Goal: Task Accomplishment & Management: Complete application form

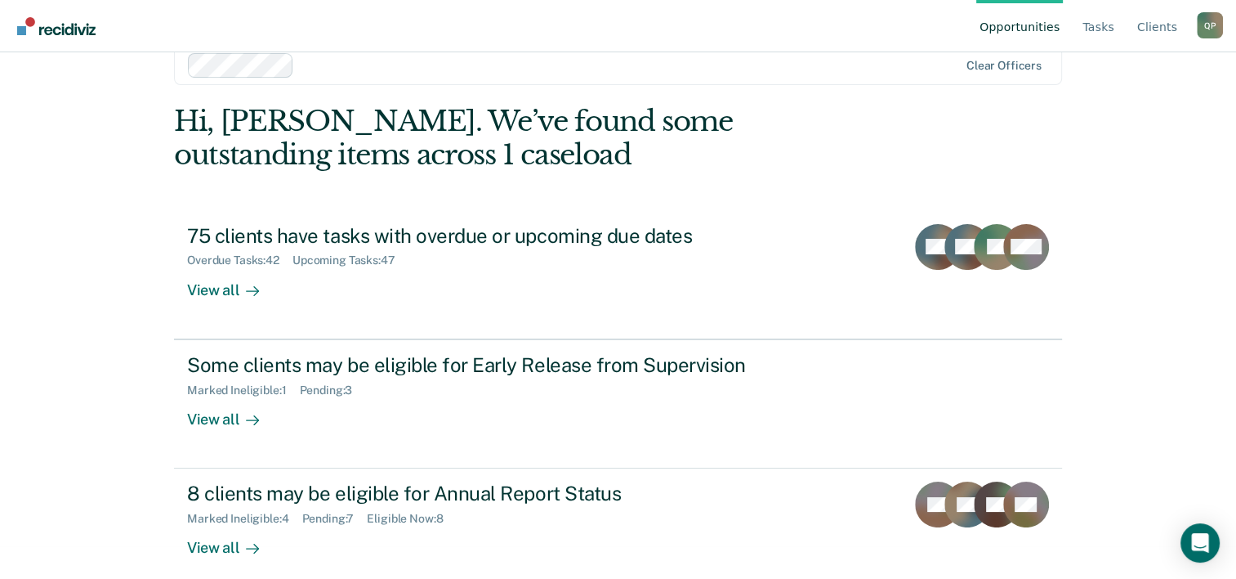
scroll to position [50, 0]
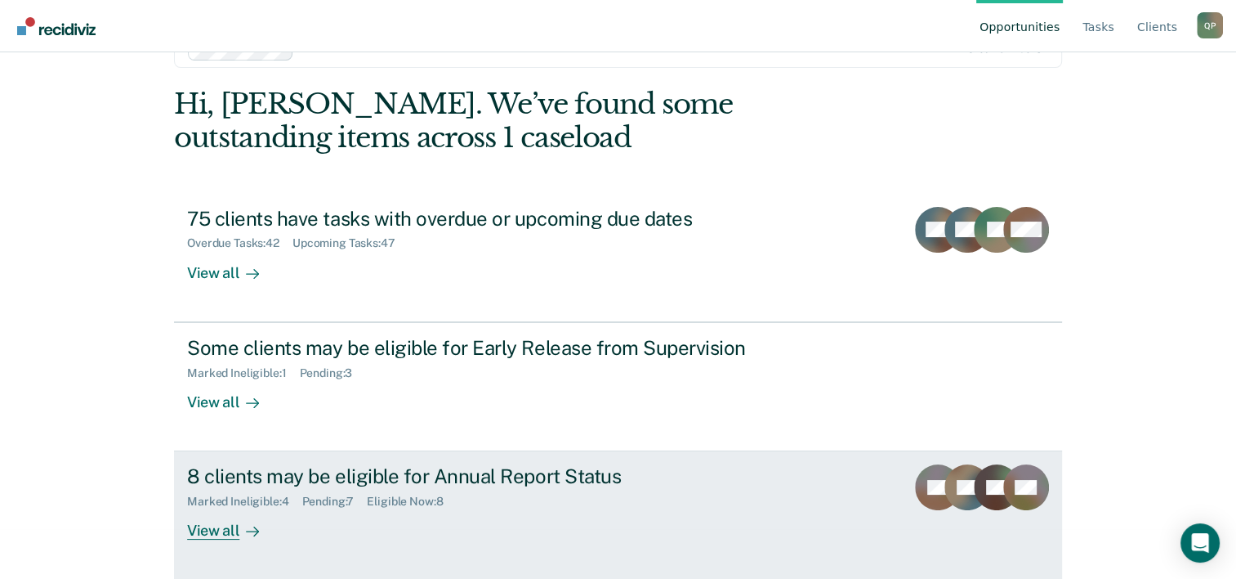
click at [504, 509] on div "8 clients may be eligible for Annual Report Status Marked Ineligible : 4 Pendin…" at bounding box center [493, 501] width 613 height 75
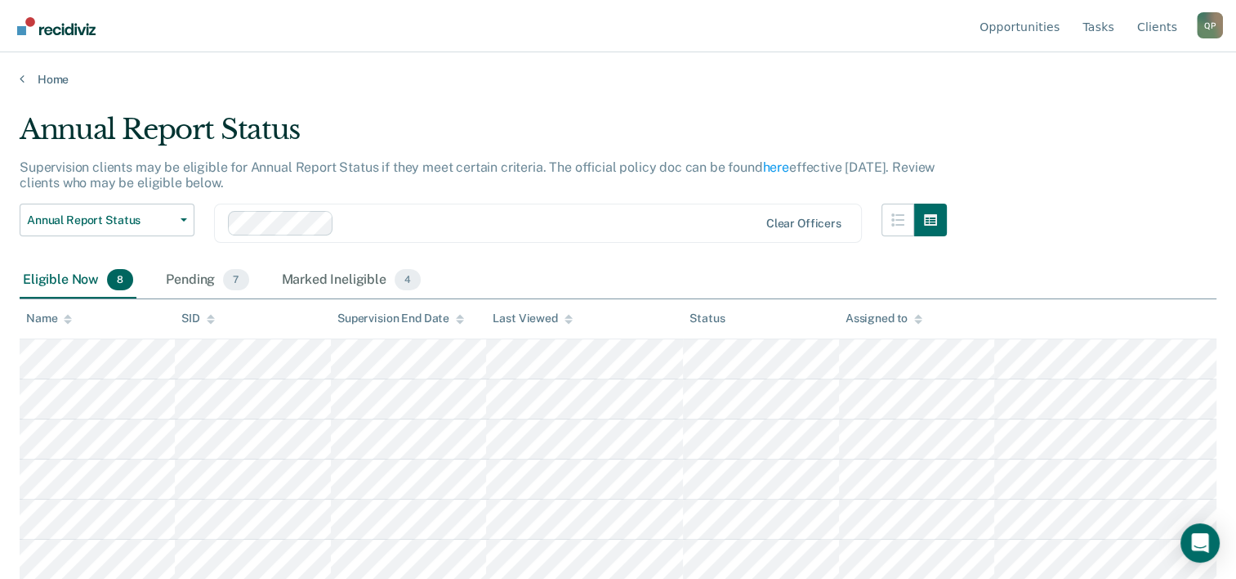
scroll to position [78, 0]
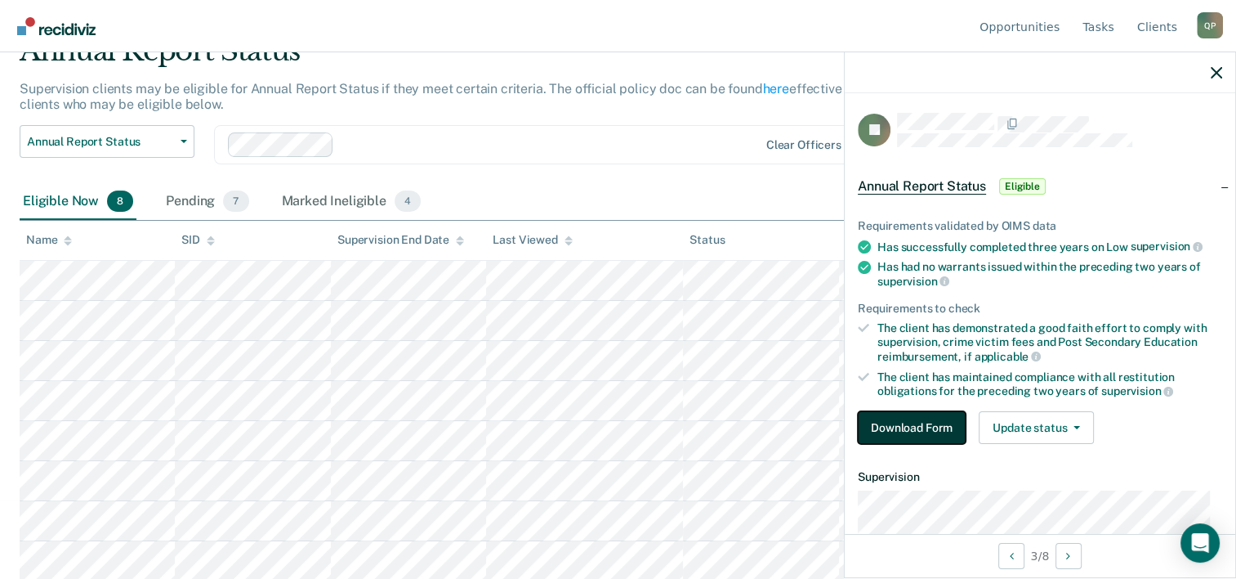
click at [943, 422] on button "Download Form" at bounding box center [912, 427] width 108 height 33
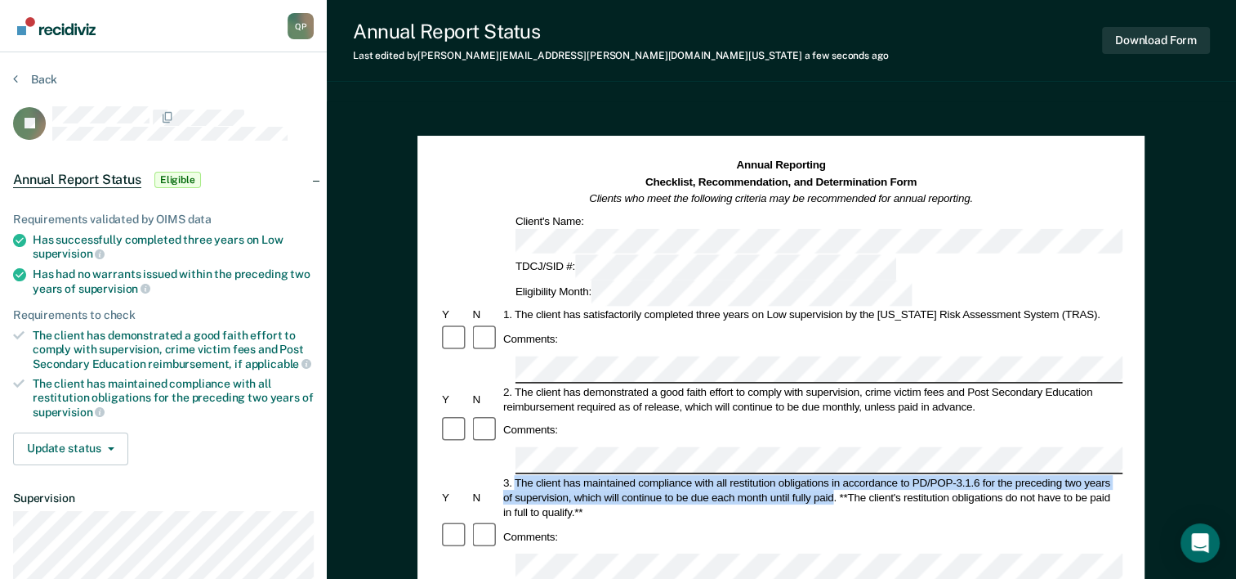
drag, startPoint x: 515, startPoint y: 389, endPoint x: 833, endPoint y: 397, distance: 318.0
click at [833, 475] on div "3. The client has maintained compliance with all restitution obligations in acc…" at bounding box center [812, 497] width 622 height 44
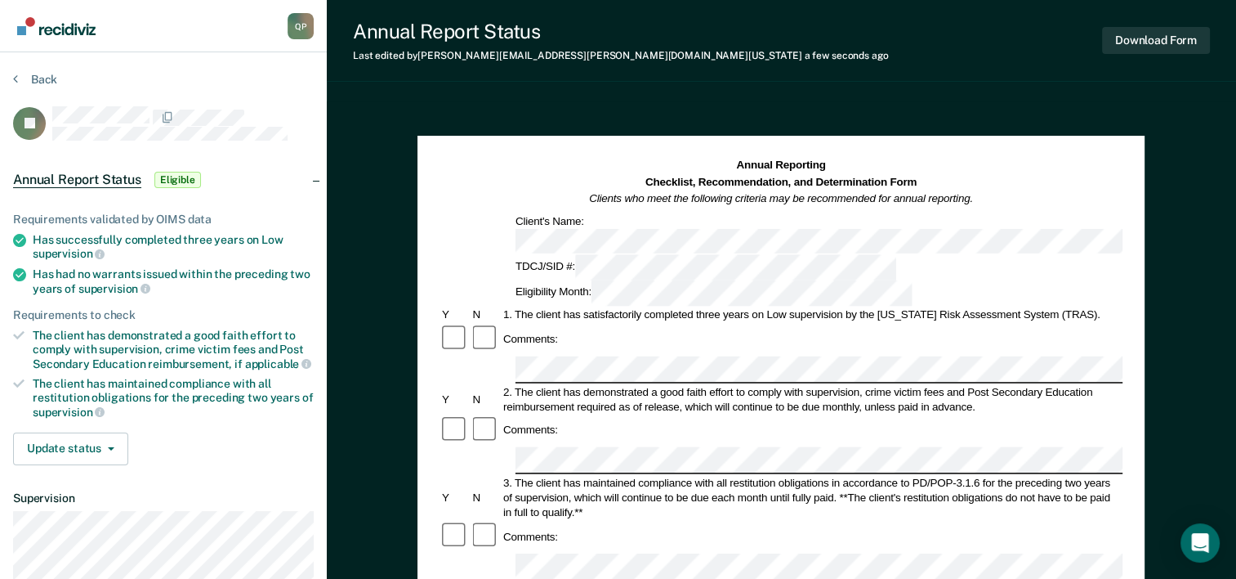
click at [624, 521] on div "Comments:" at bounding box center [781, 536] width 683 height 31
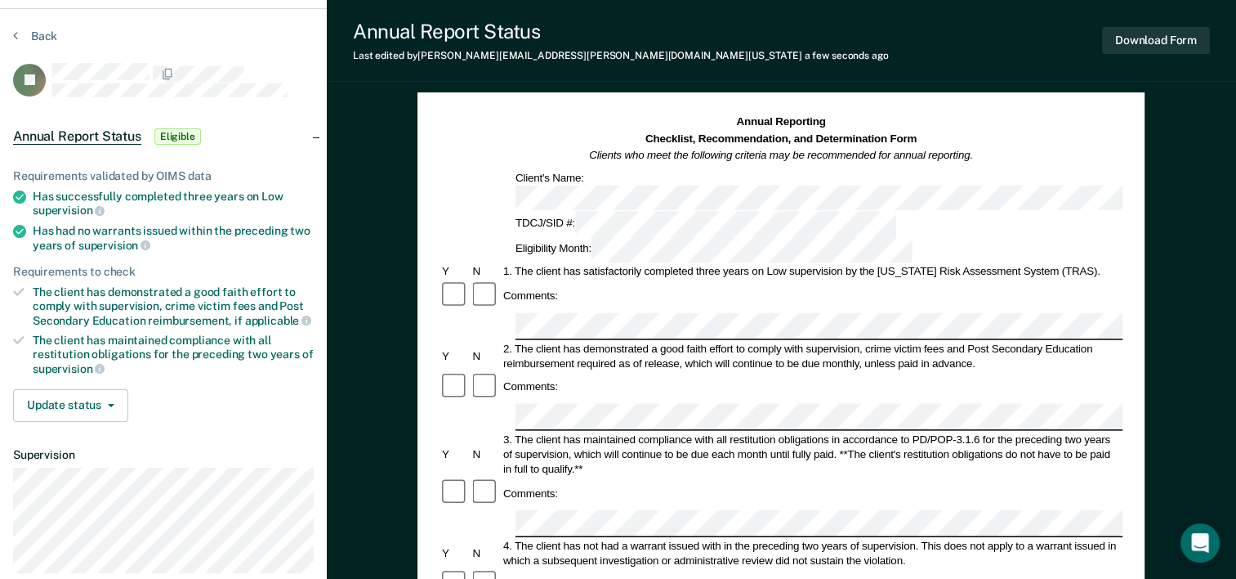
scroll to position [82, 0]
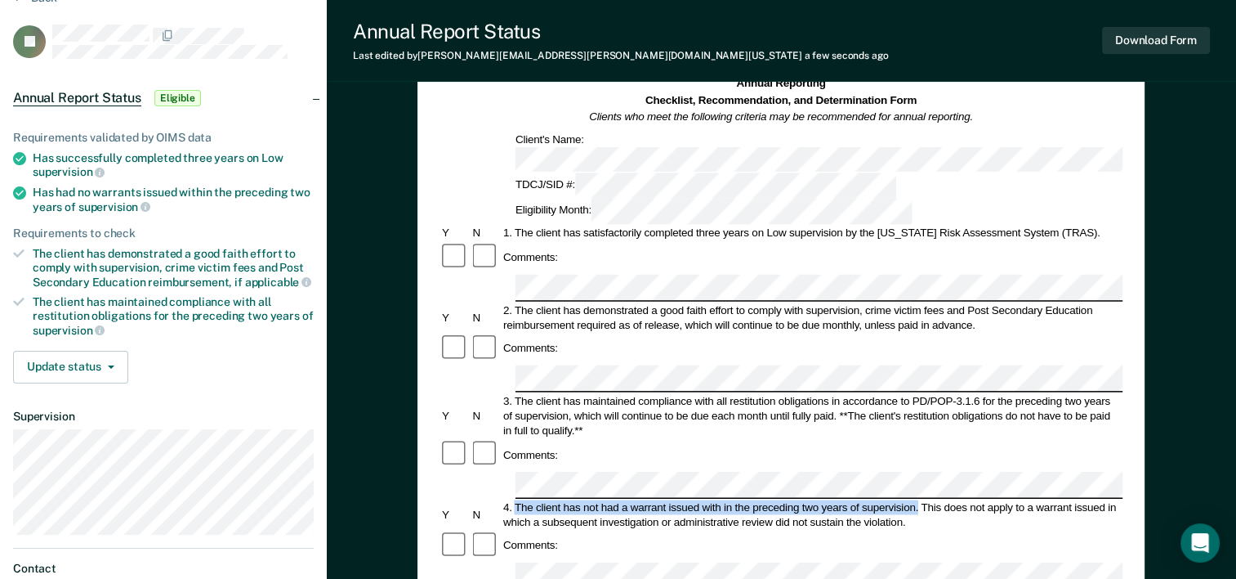
drag, startPoint x: 514, startPoint y: 400, endPoint x: 918, endPoint y: 399, distance: 403.7
click at [918, 499] on div "4. The client has not had a warrant issued with in the preceding two years of s…" at bounding box center [812, 513] width 622 height 29
drag, startPoint x: 918, startPoint y: 399, endPoint x: 906, endPoint y: 396, distance: 11.9
copy div "The client has not had a warrant issued with in the preceding two years of supe…"
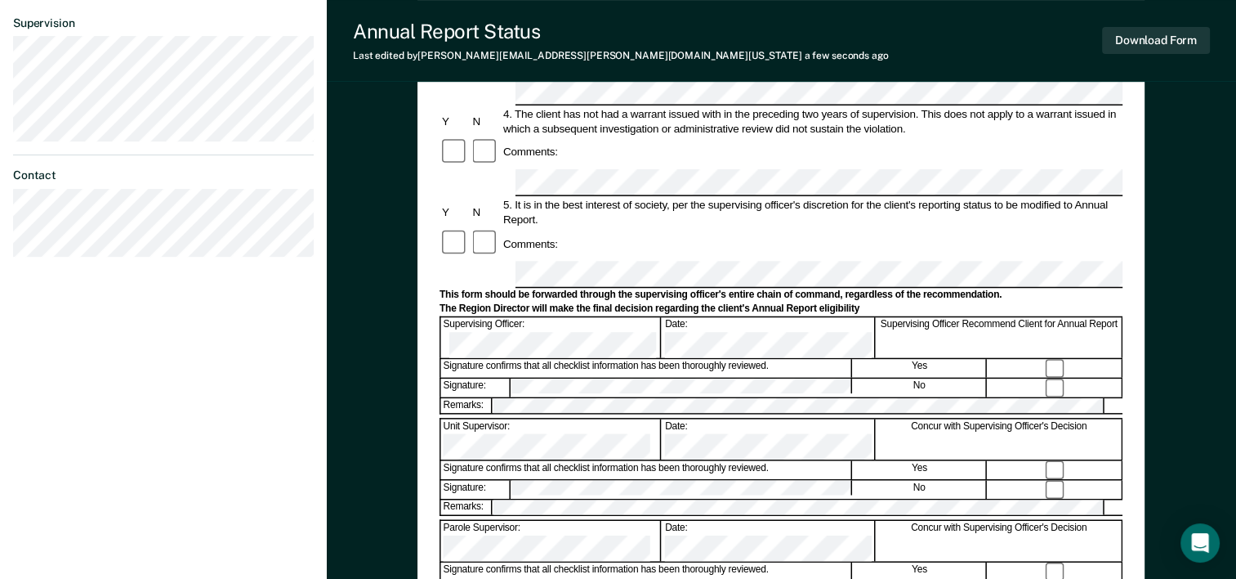
scroll to position [632, 0]
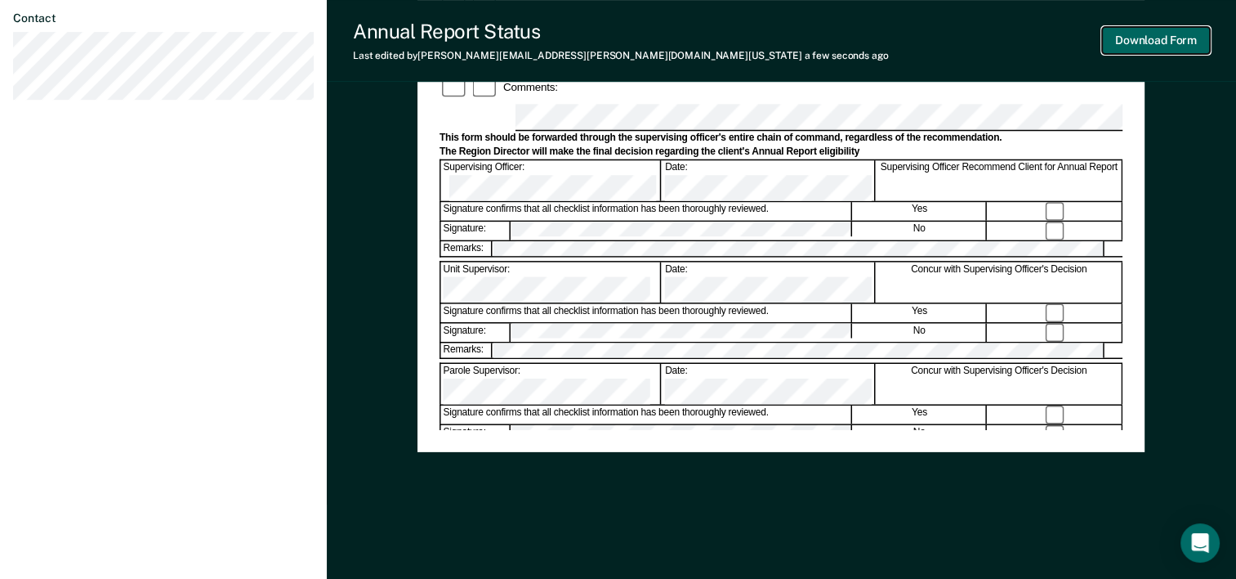
click at [1185, 40] on button "Download Form" at bounding box center [1156, 40] width 108 height 27
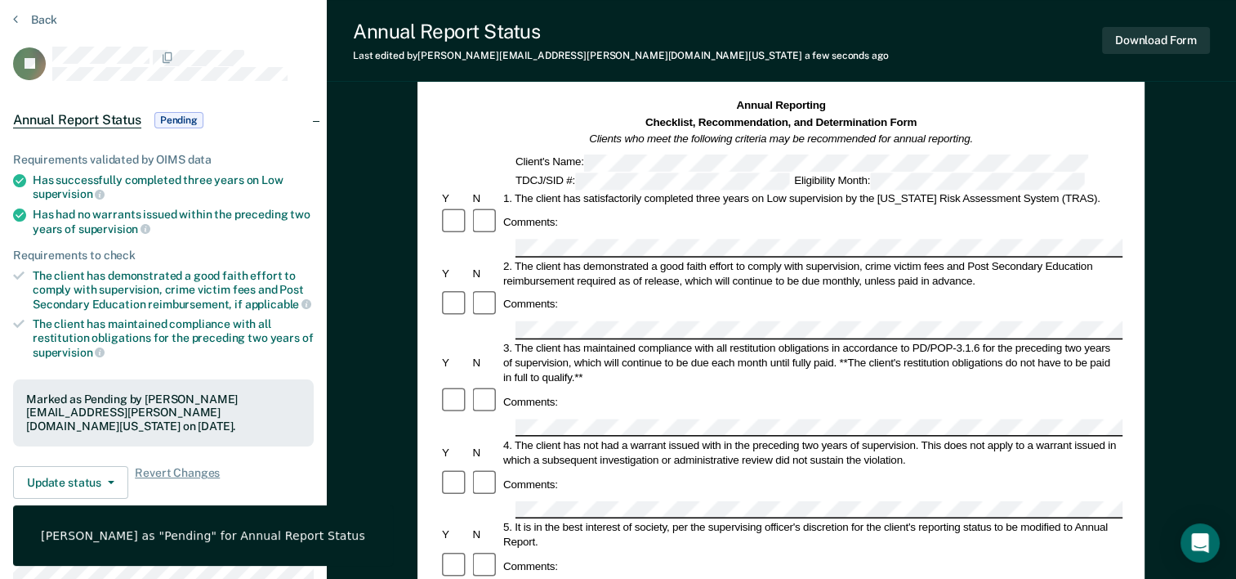
scroll to position [0, 0]
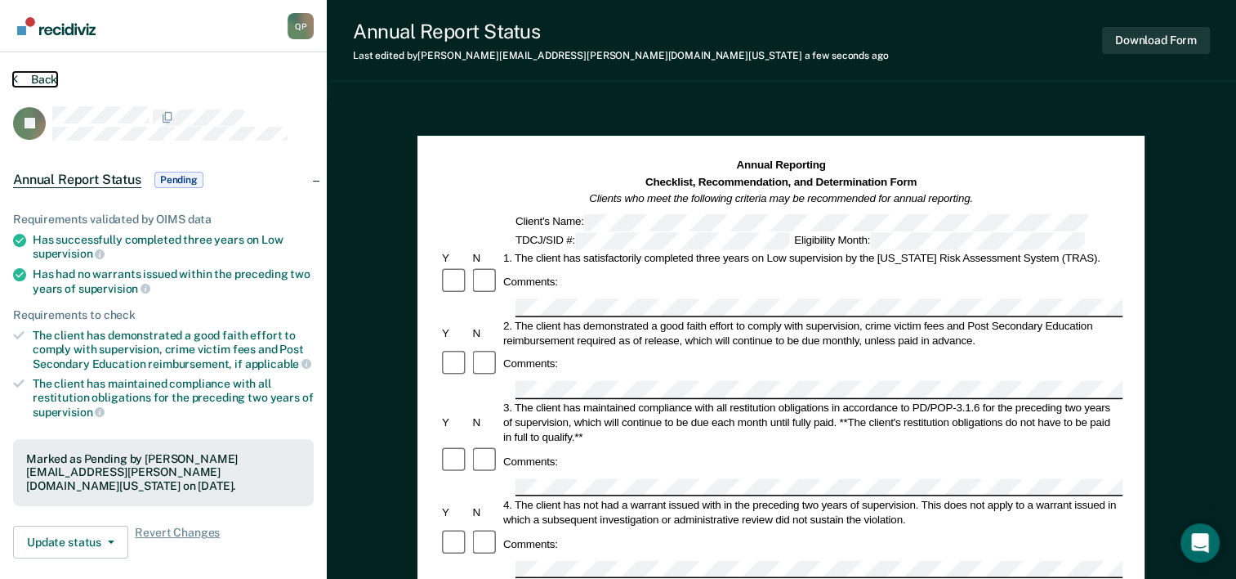
click at [46, 78] on button "Back" at bounding box center [35, 79] width 44 height 15
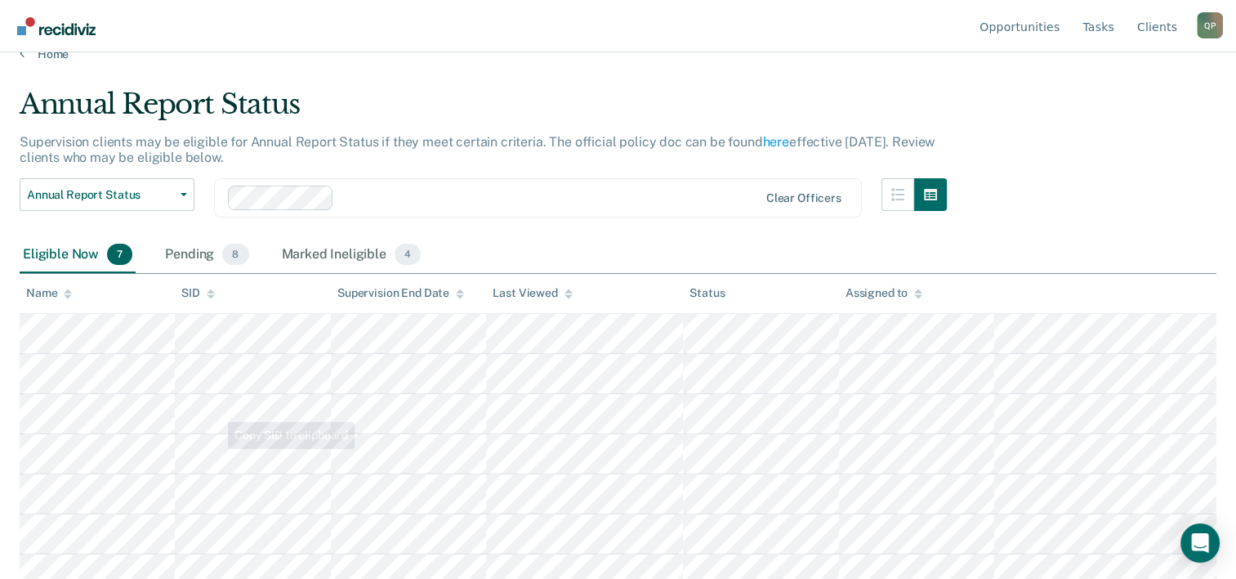
scroll to position [39, 0]
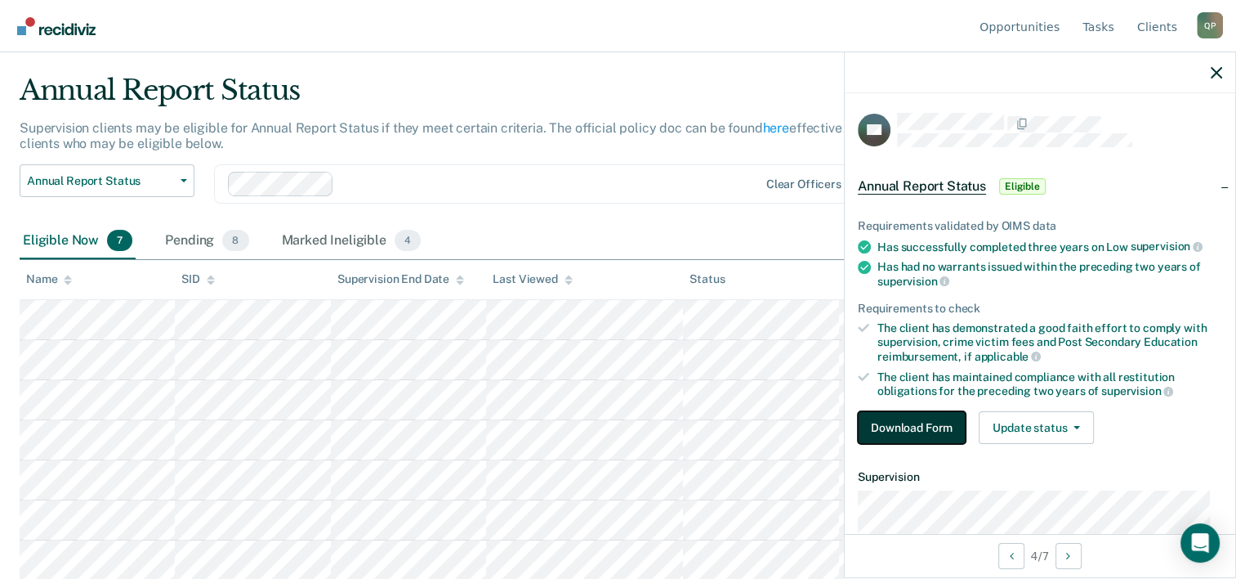
click at [933, 425] on button "Download Form" at bounding box center [912, 427] width 108 height 33
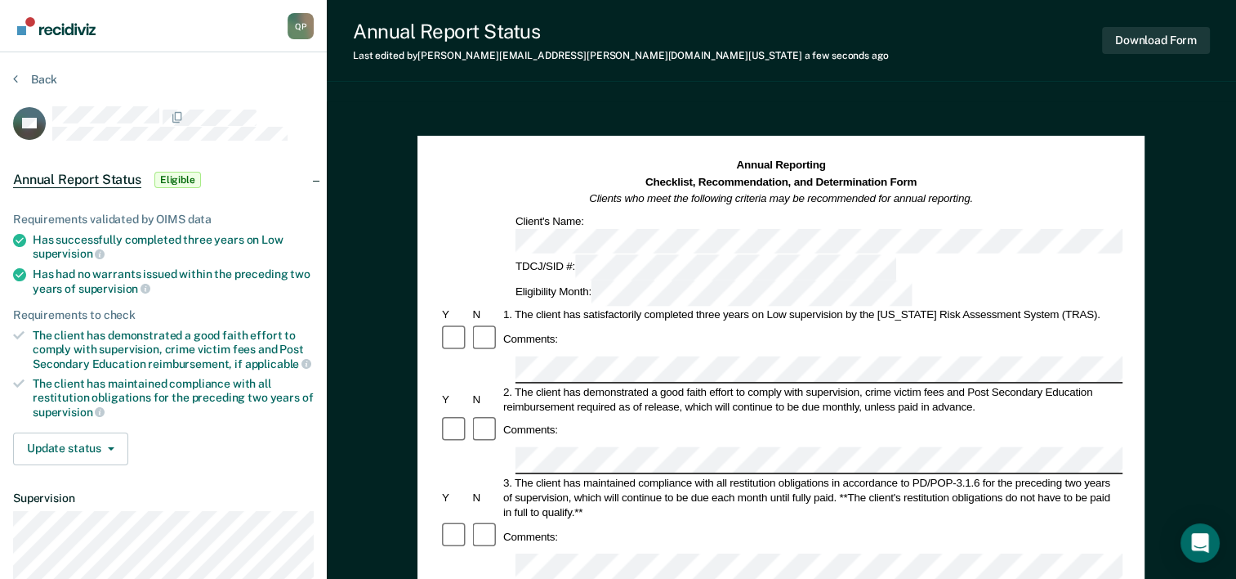
click at [476, 414] on div at bounding box center [486, 429] width 30 height 31
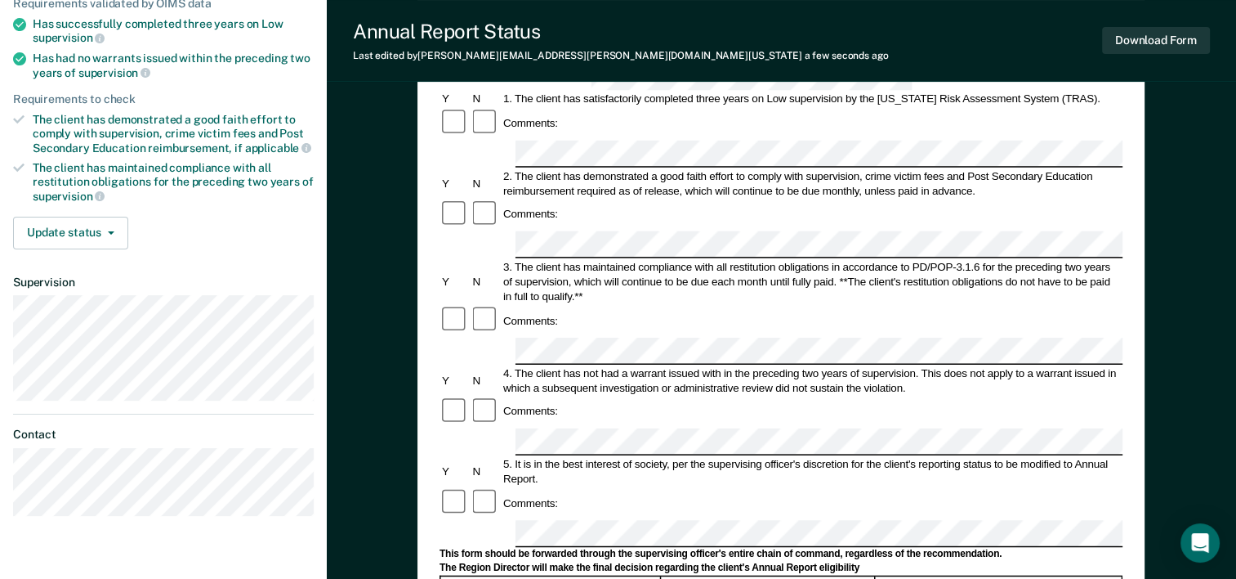
scroll to position [245, 0]
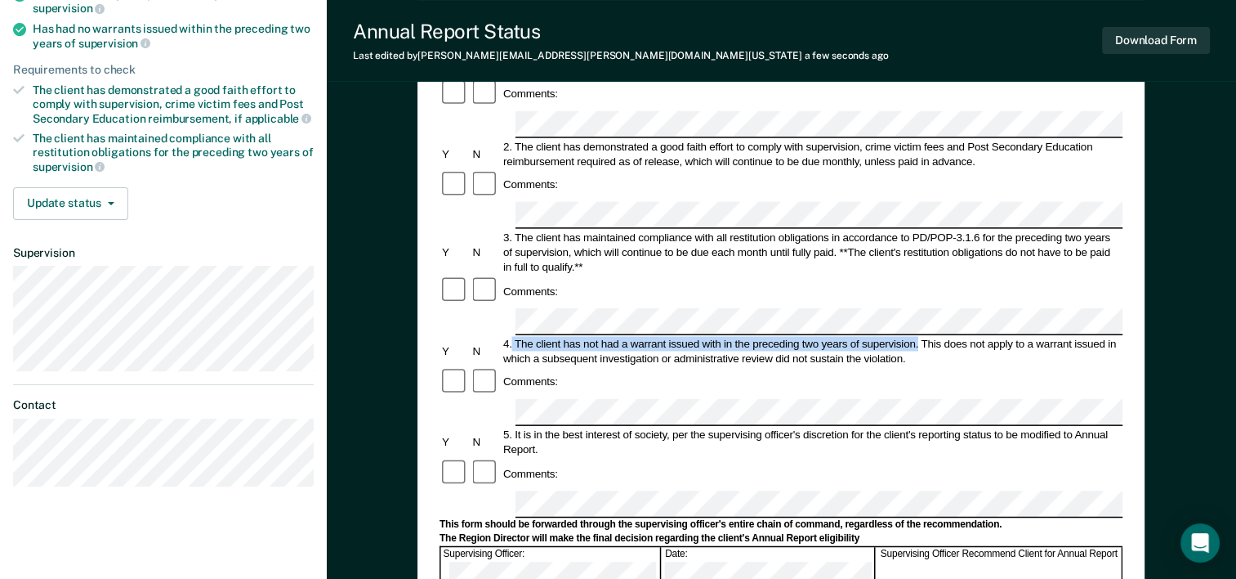
drag, startPoint x: 512, startPoint y: 232, endPoint x: 919, endPoint y: 239, distance: 407.0
click at [919, 336] on div "4. The client has not had a warrant issued with in the preceding two years of s…" at bounding box center [812, 350] width 622 height 29
drag, startPoint x: 919, startPoint y: 239, endPoint x: 891, endPoint y: 239, distance: 28.6
copy div "The client has not had a warrant issued with in the preceding two years of supe…"
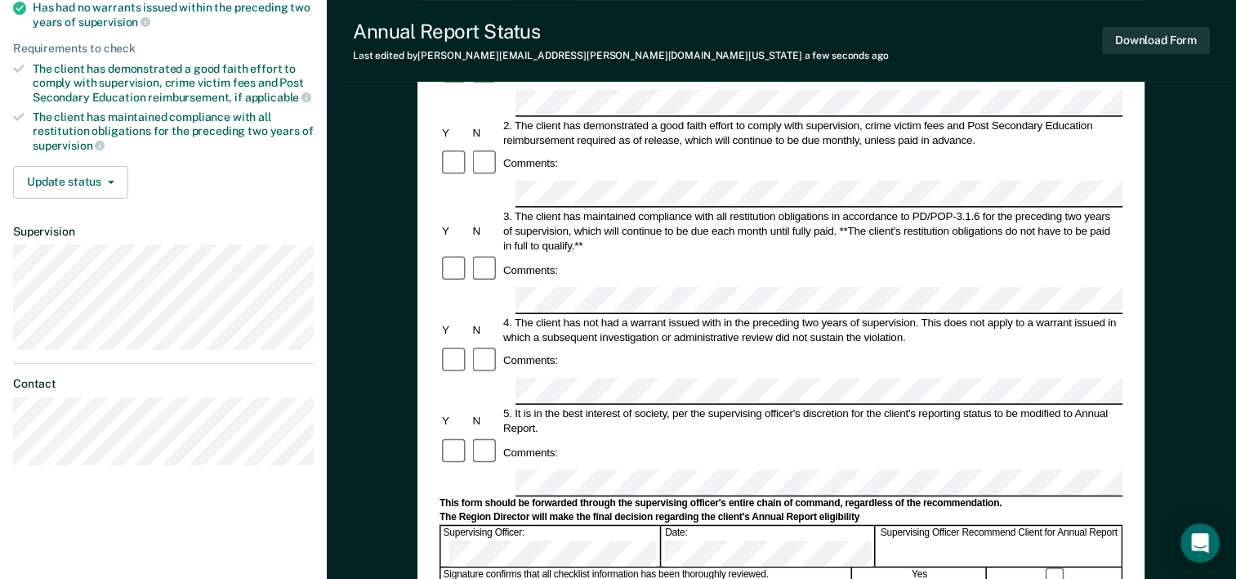
scroll to position [141, 0]
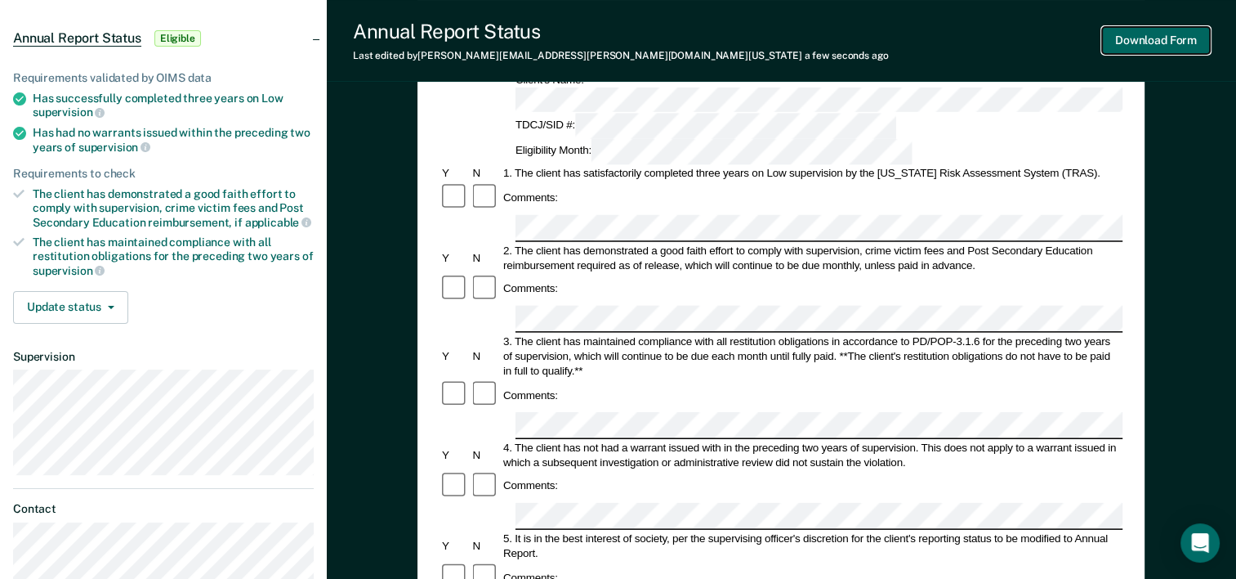
click at [1166, 39] on button "Download Form" at bounding box center [1156, 40] width 108 height 27
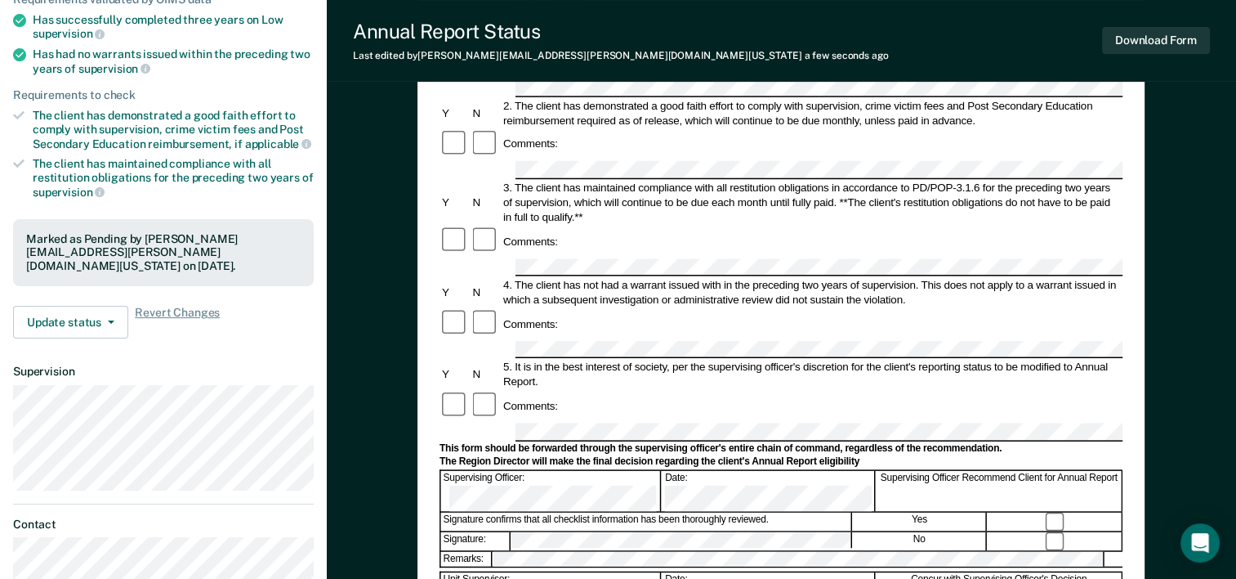
scroll to position [0, 0]
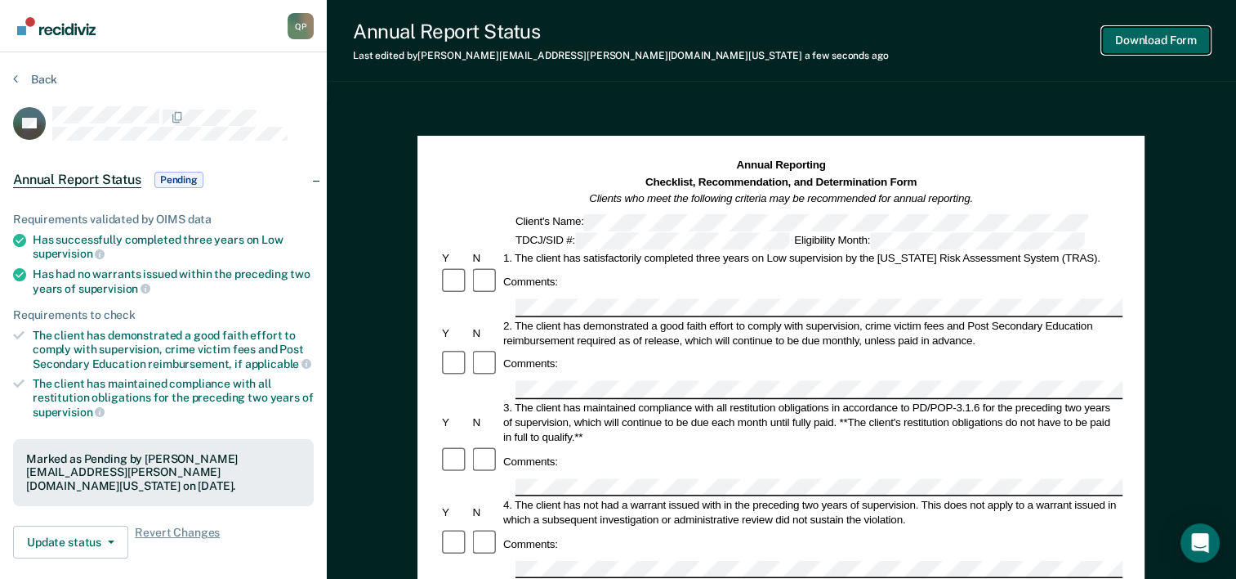
click at [1157, 42] on button "Download Form" at bounding box center [1156, 40] width 108 height 27
click at [32, 72] on button "Back" at bounding box center [35, 79] width 44 height 15
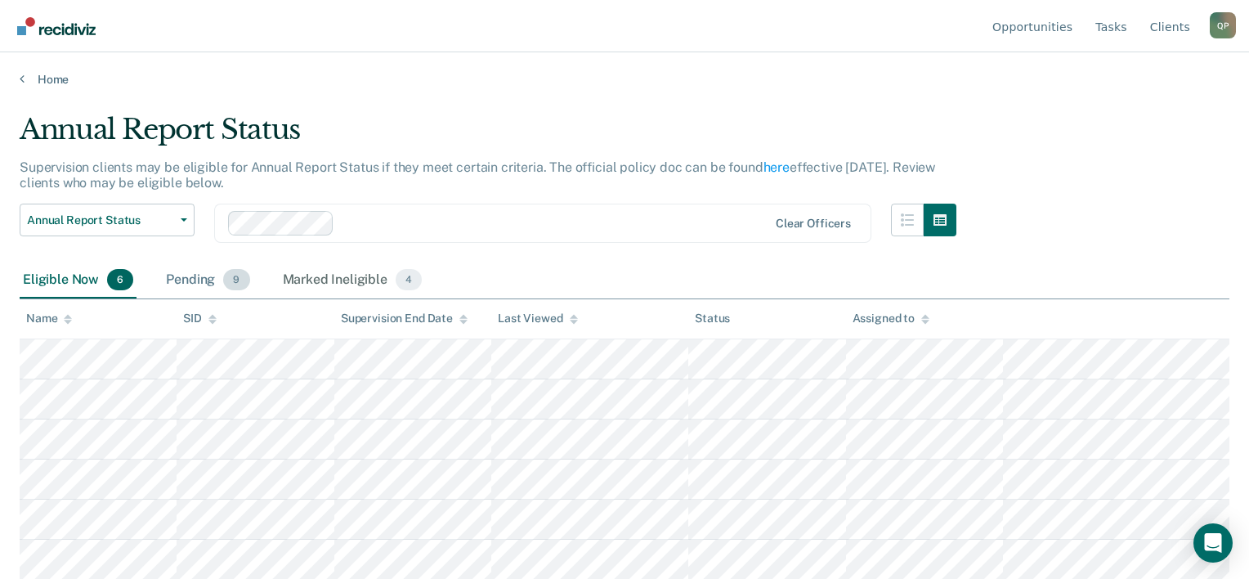
click at [199, 281] on div "Pending 9" at bounding box center [208, 280] width 90 height 36
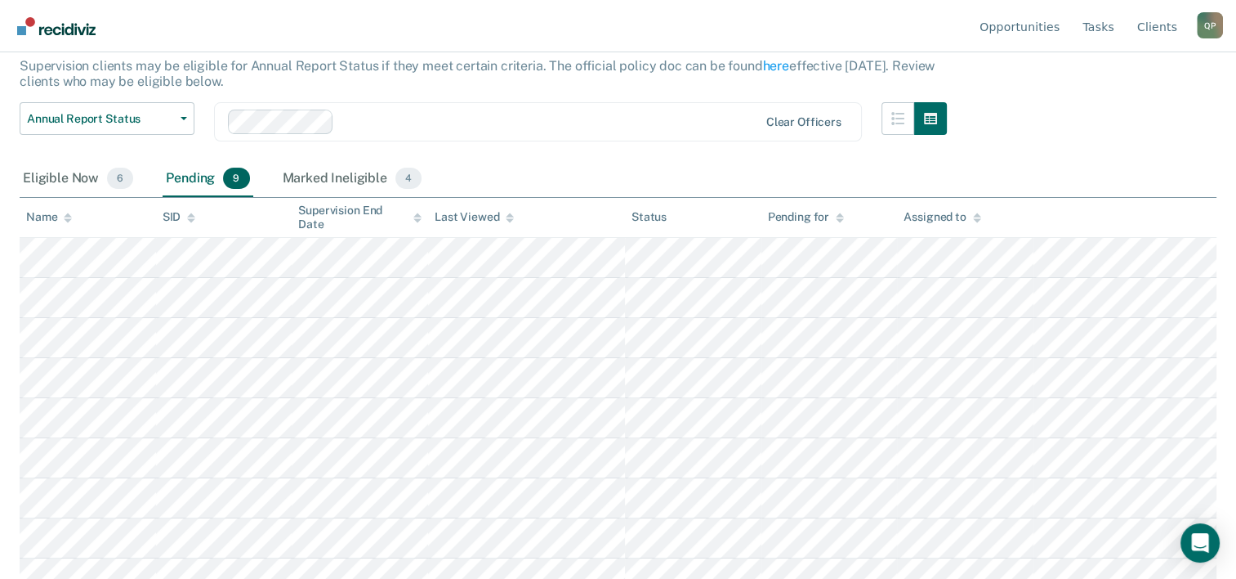
scroll to position [119, 0]
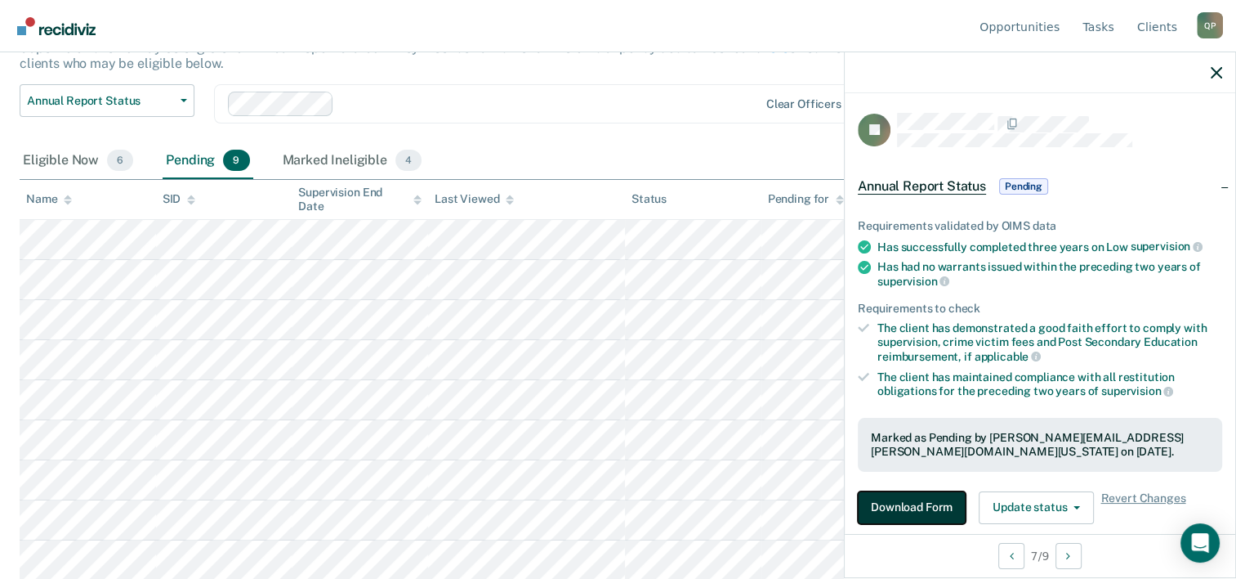
click at [918, 501] on button "Download Form" at bounding box center [912, 507] width 108 height 33
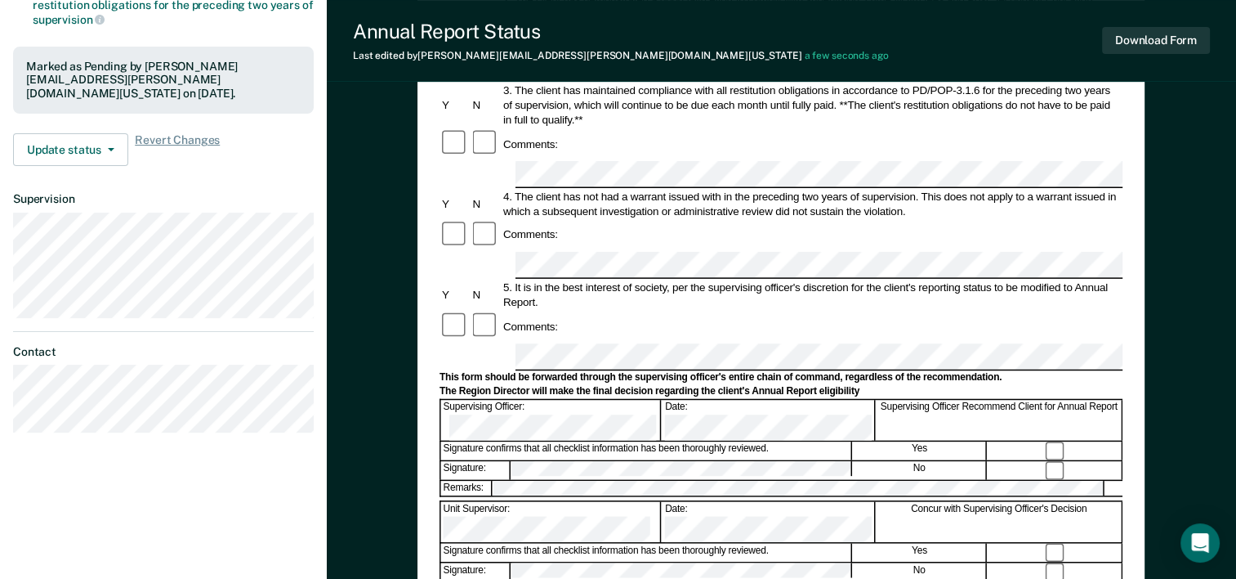
scroll to position [223, 0]
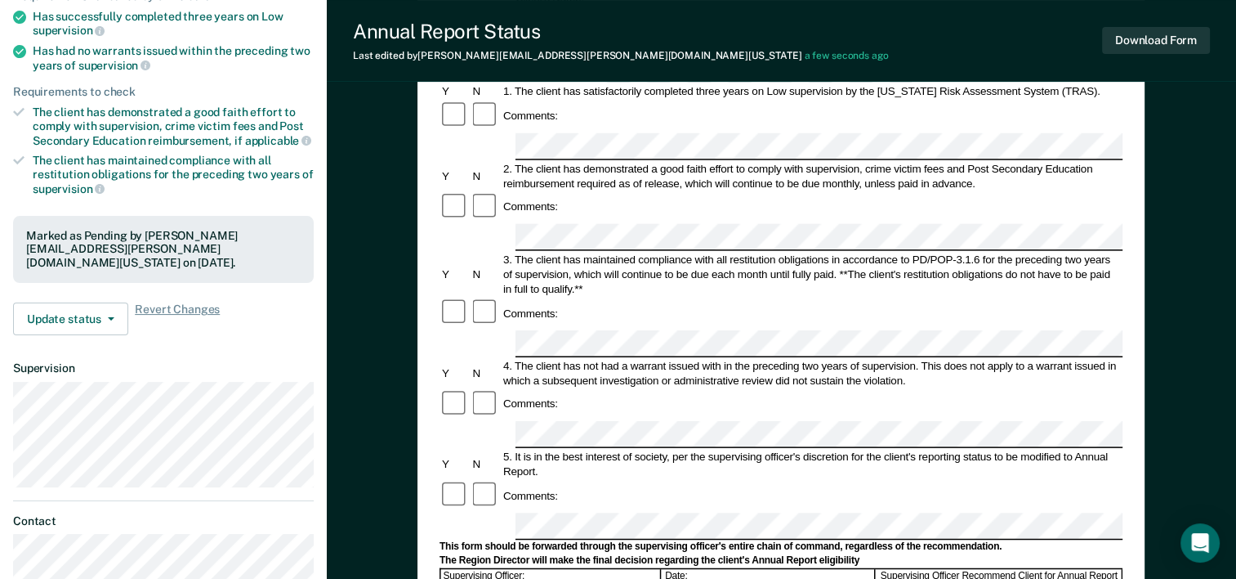
click at [1161, 25] on div "Download Form" at bounding box center [1156, 41] width 108 height 42
click at [1161, 32] on button "Download Form" at bounding box center [1156, 40] width 108 height 27
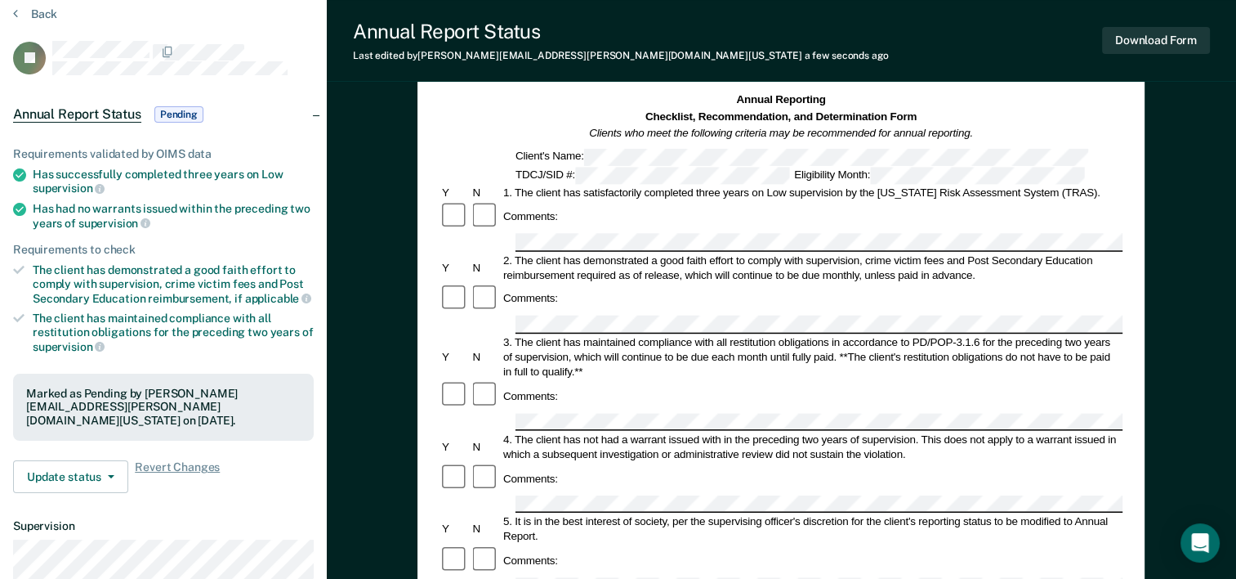
scroll to position [0, 0]
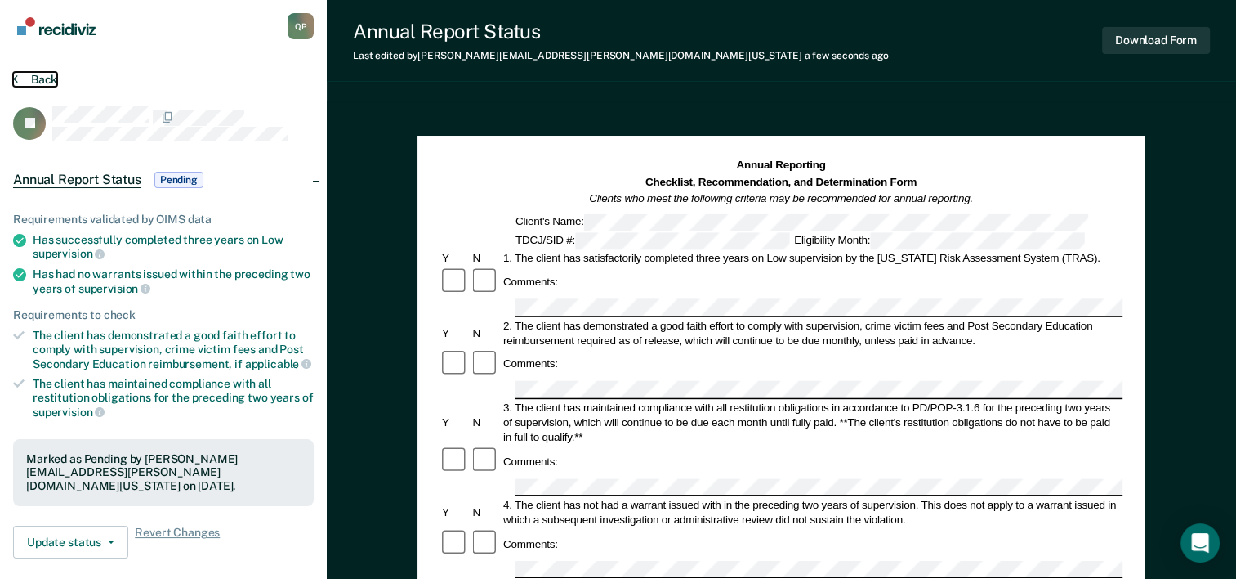
click at [39, 72] on button "Back" at bounding box center [35, 79] width 44 height 15
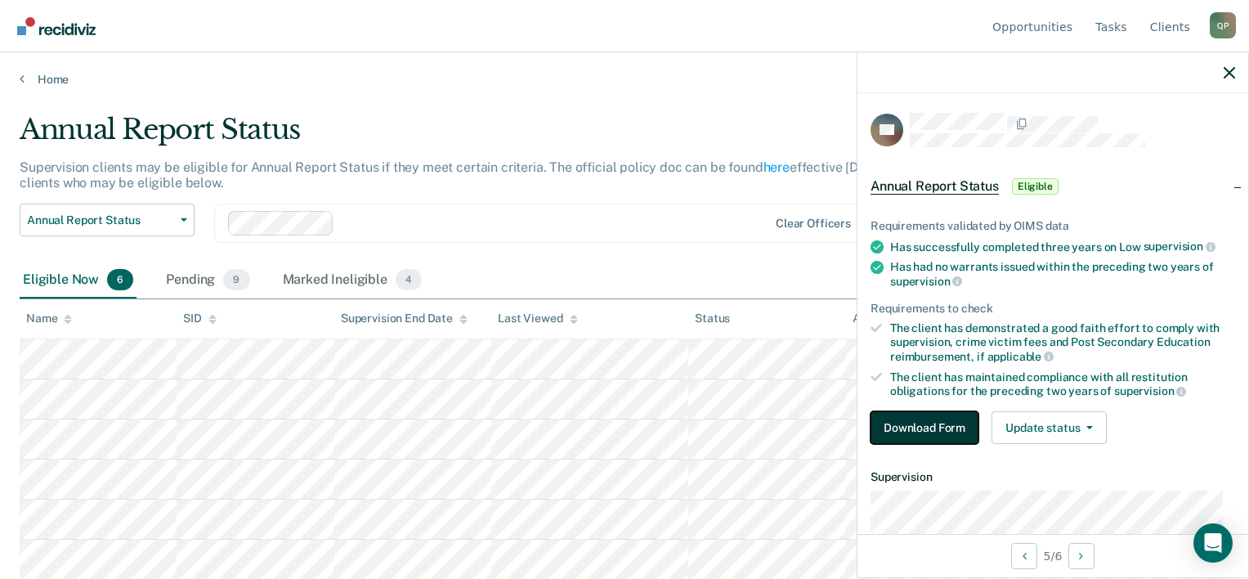
click at [914, 428] on button "Download Form" at bounding box center [924, 427] width 108 height 33
